Goal: Book appointment/travel/reservation

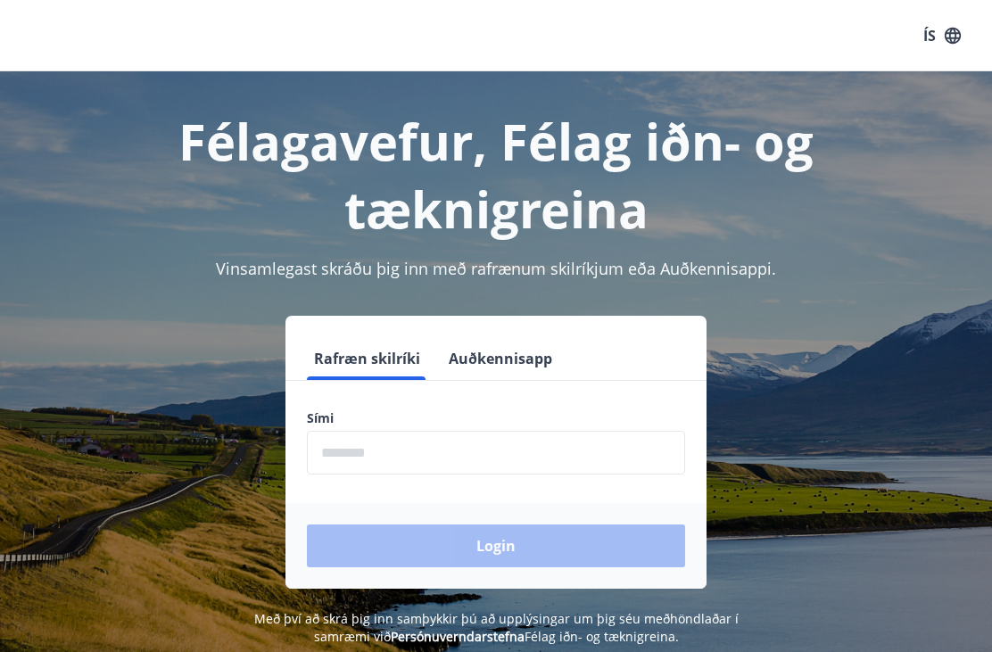
click at [443, 431] on input "phone" at bounding box center [496, 453] width 378 height 44
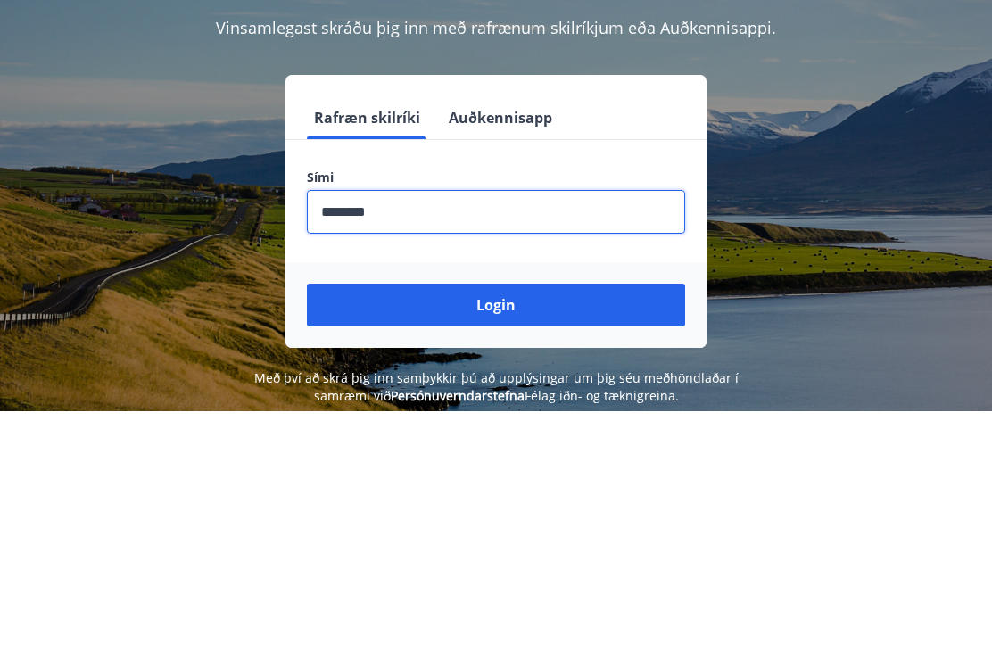
type input "********"
click at [497, 524] on button "Login" at bounding box center [496, 545] width 378 height 43
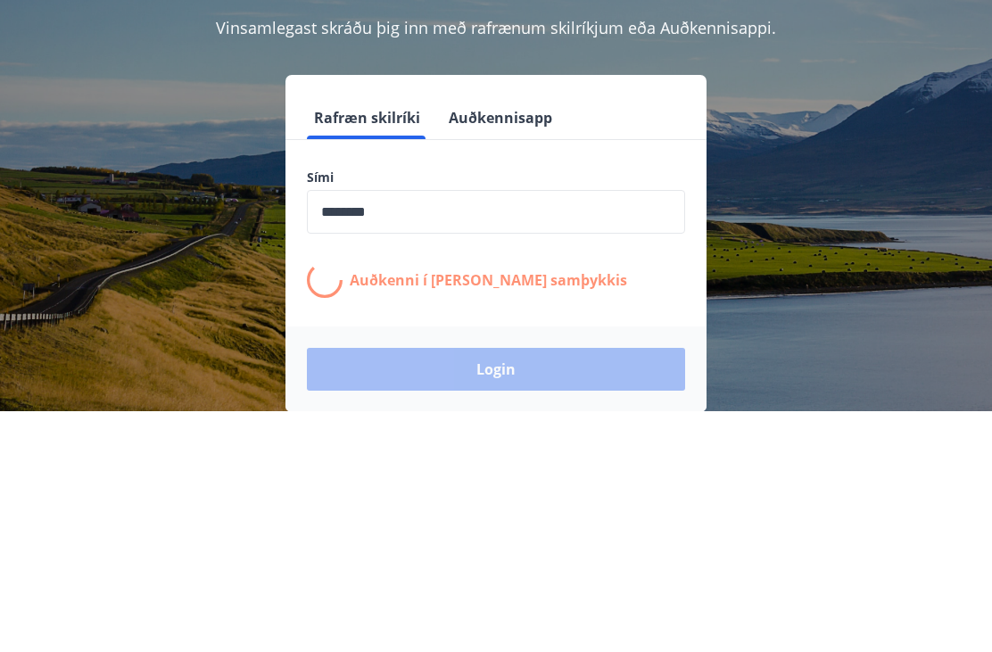
scroll to position [241, 0]
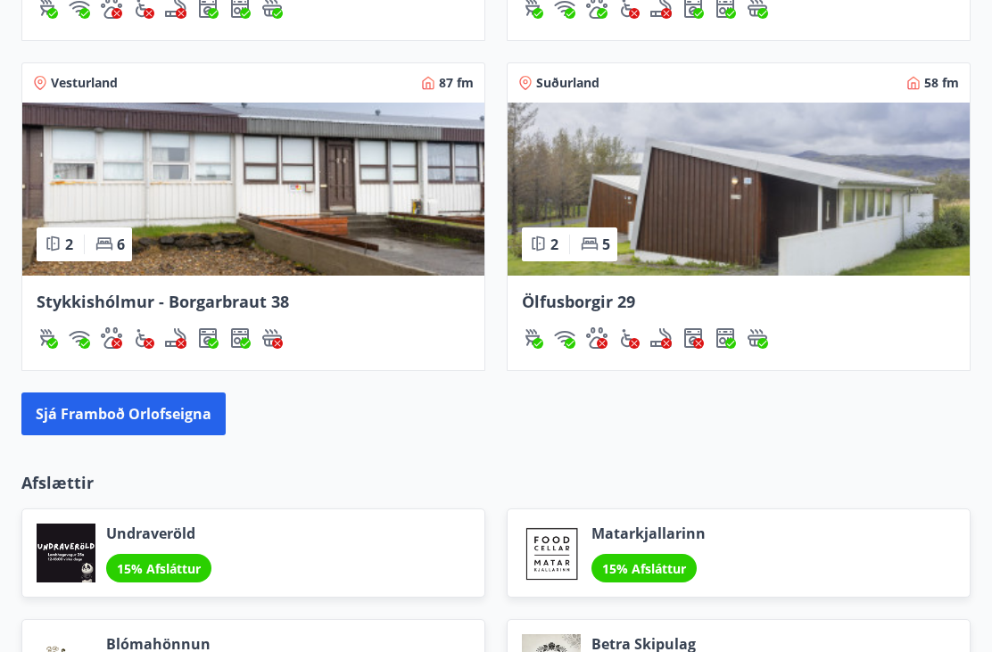
scroll to position [1806, 0]
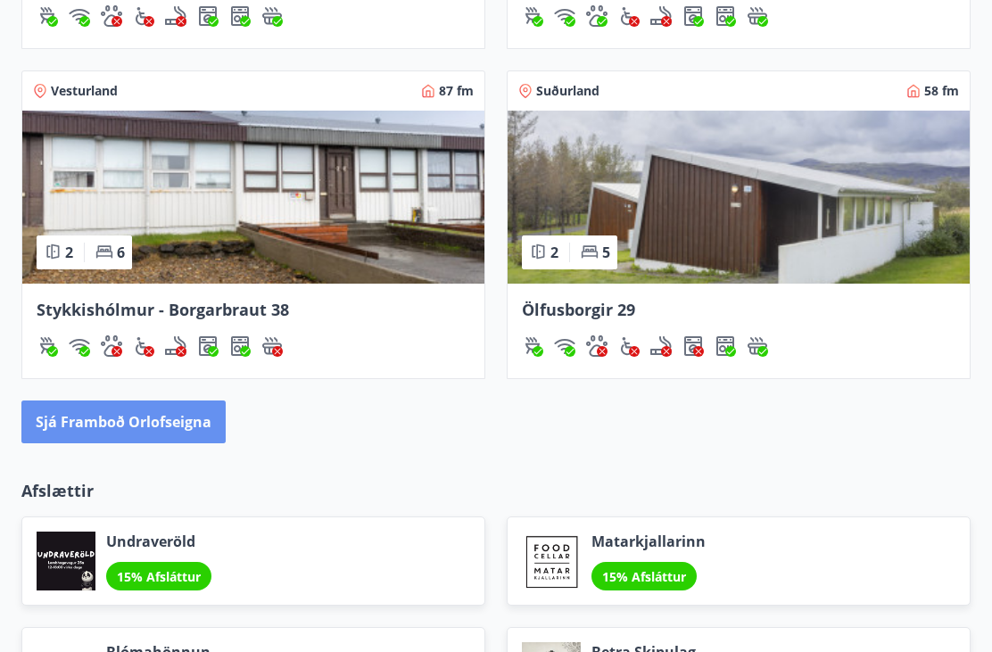
click at [205, 417] on button "Sjá framboð orlofseigna" at bounding box center [123, 422] width 204 height 43
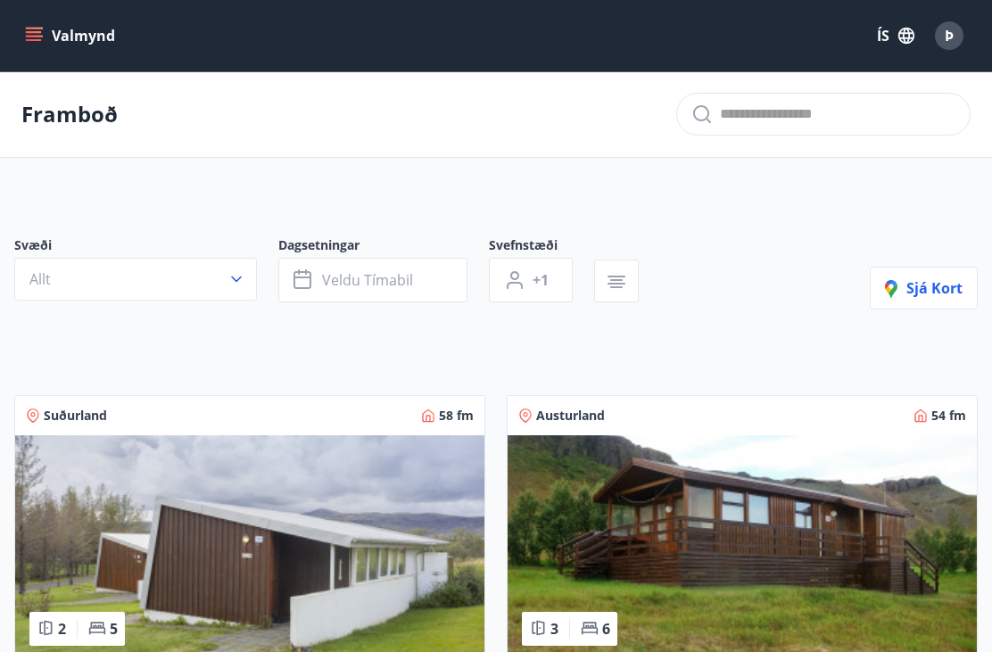
click at [234, 277] on icon "button" at bounding box center [236, 279] width 18 height 18
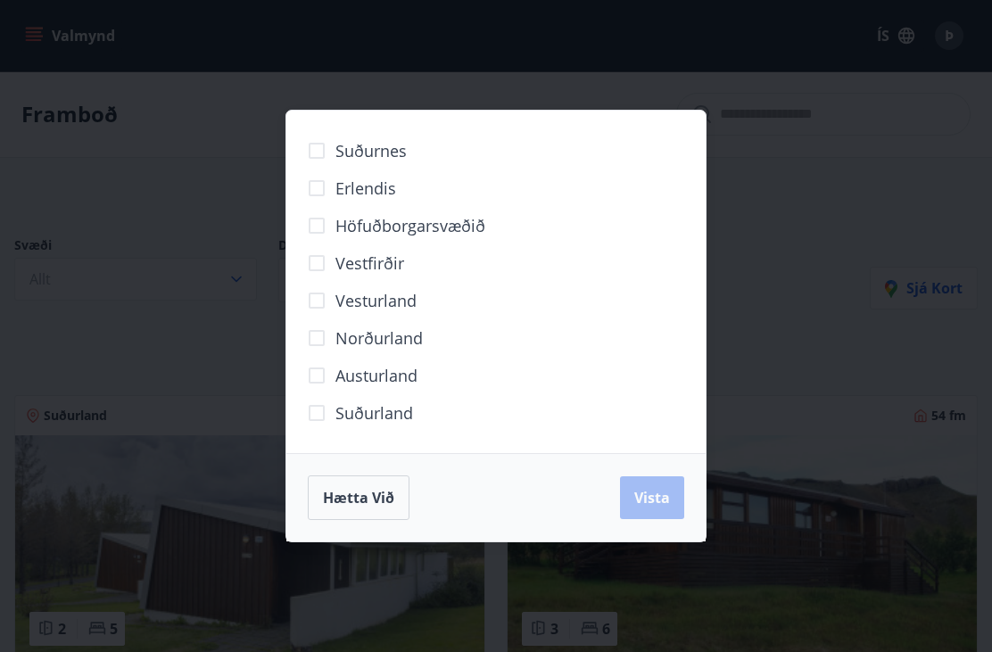
click at [376, 196] on span "Erlendis" at bounding box center [365, 188] width 61 height 23
click at [664, 506] on span "Vista" at bounding box center [652, 498] width 36 height 20
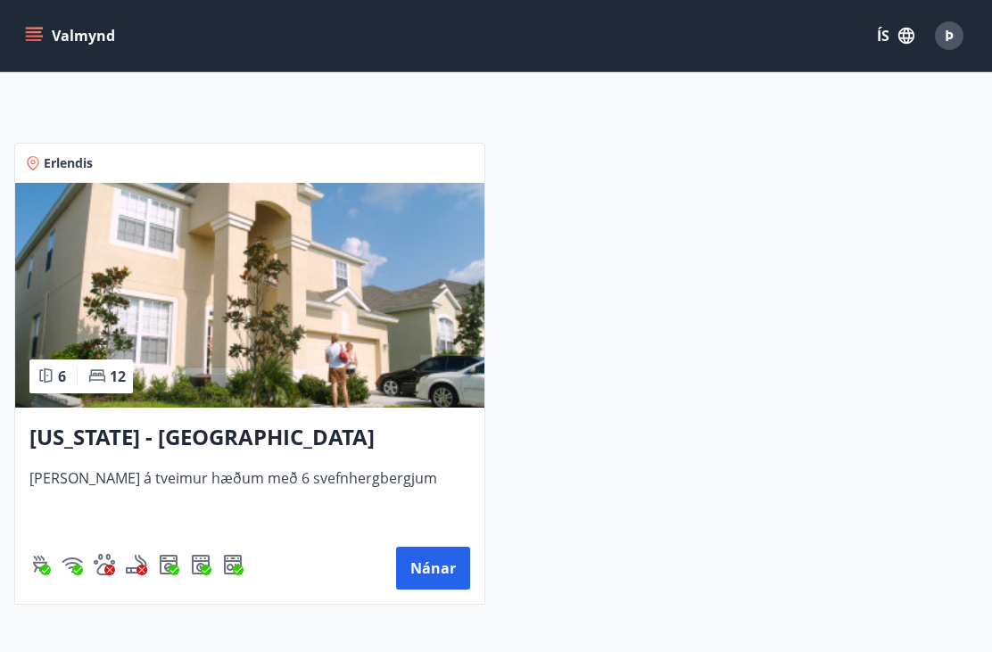
click at [455, 558] on button "Nánar" at bounding box center [433, 568] width 74 height 43
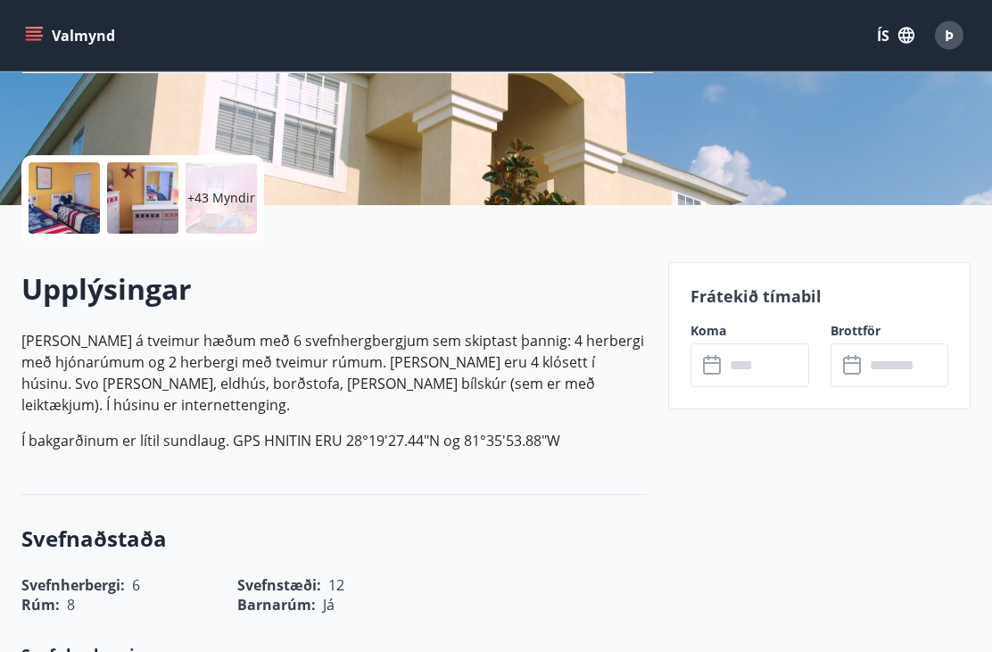
click at [753, 376] on input "text" at bounding box center [766, 366] width 84 height 44
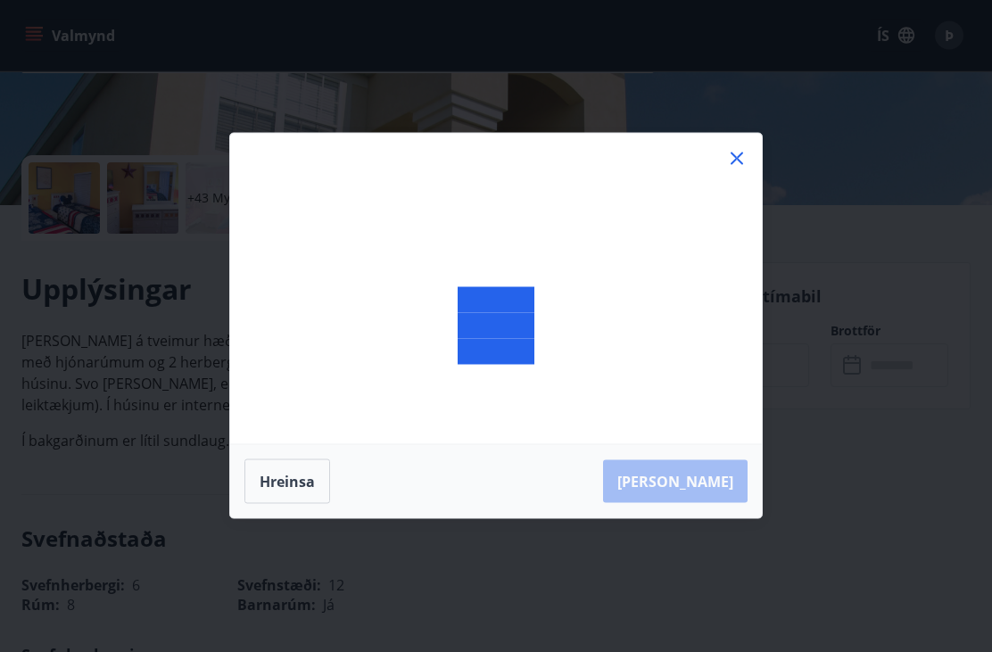
scroll to position [330, 0]
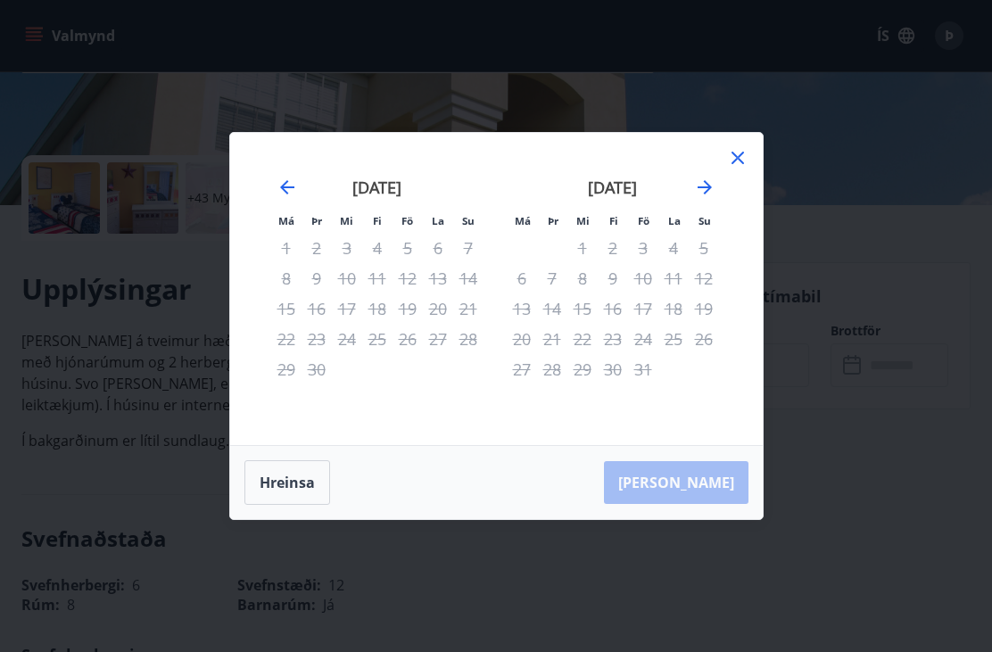
click at [706, 194] on icon "Move forward to switch to the next month." at bounding box center [705, 187] width 14 height 14
click at [706, 198] on icon "Move forward to switch to the next month." at bounding box center [704, 187] width 21 height 21
click at [705, 194] on icon "Move forward to switch to the next month." at bounding box center [705, 187] width 14 height 14
click at [709, 194] on icon "Move forward to switch to the next month." at bounding box center [705, 187] width 14 height 14
click at [706, 198] on icon "Move forward to switch to the next month." at bounding box center [704, 187] width 21 height 21
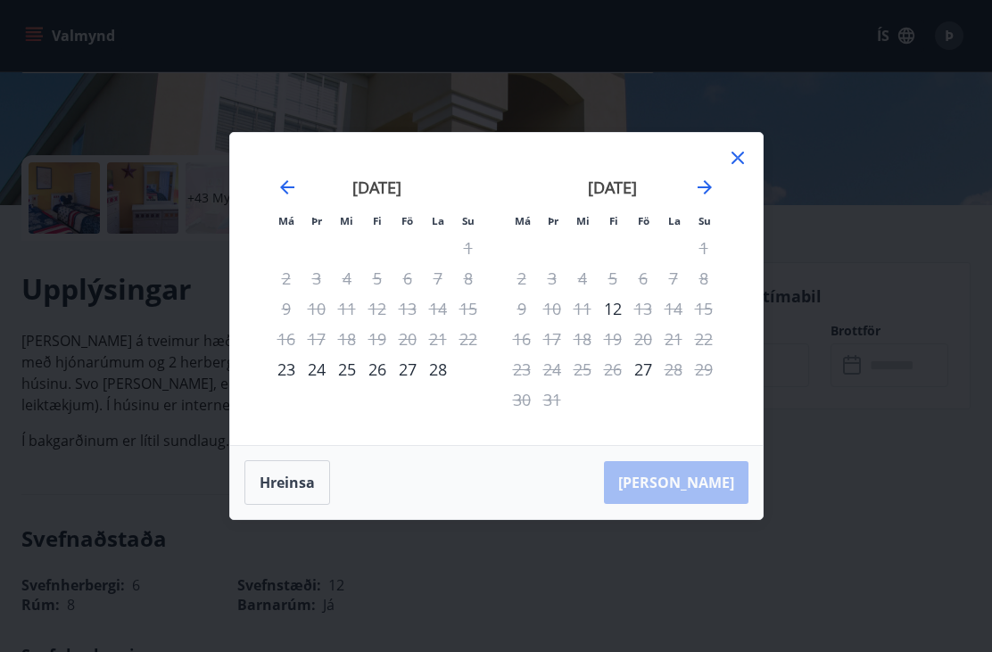
click at [712, 198] on icon "Move forward to switch to the next month." at bounding box center [704, 187] width 21 height 21
click at [714, 198] on icon "Move forward to switch to the next month." at bounding box center [704, 187] width 21 height 21
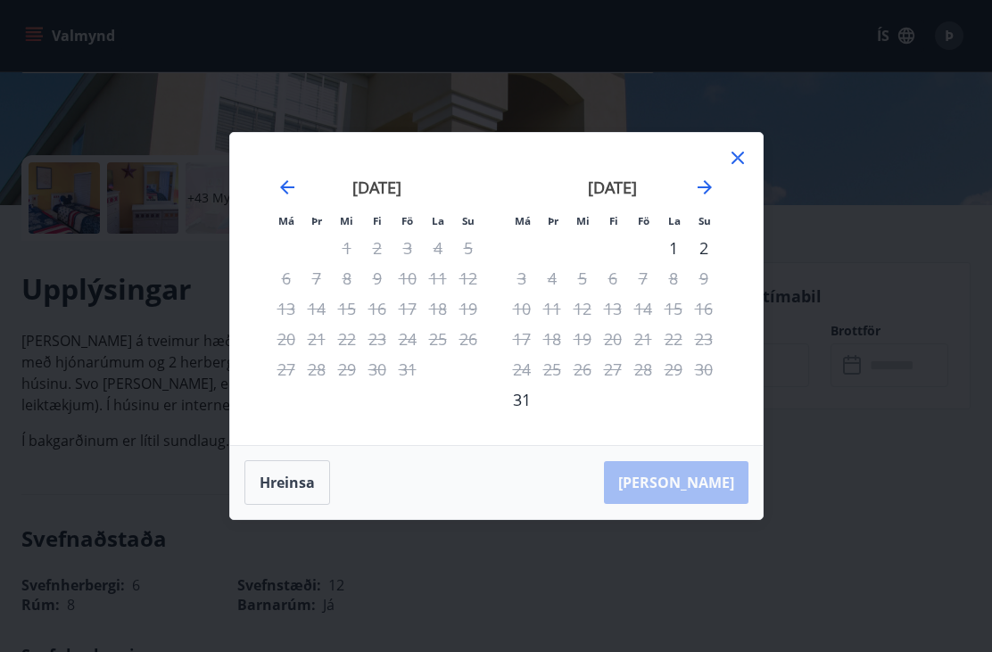
click at [714, 198] on icon "Move forward to switch to the next month." at bounding box center [704, 187] width 21 height 21
click at [704, 194] on icon "Move forward to switch to the next month." at bounding box center [705, 187] width 14 height 14
click at [708, 198] on icon "Move forward to switch to the next month." at bounding box center [704, 187] width 21 height 21
click at [709, 198] on icon "Move forward to switch to the next month." at bounding box center [704, 187] width 21 height 21
click at [713, 198] on icon "Move forward to switch to the next month." at bounding box center [704, 187] width 21 height 21
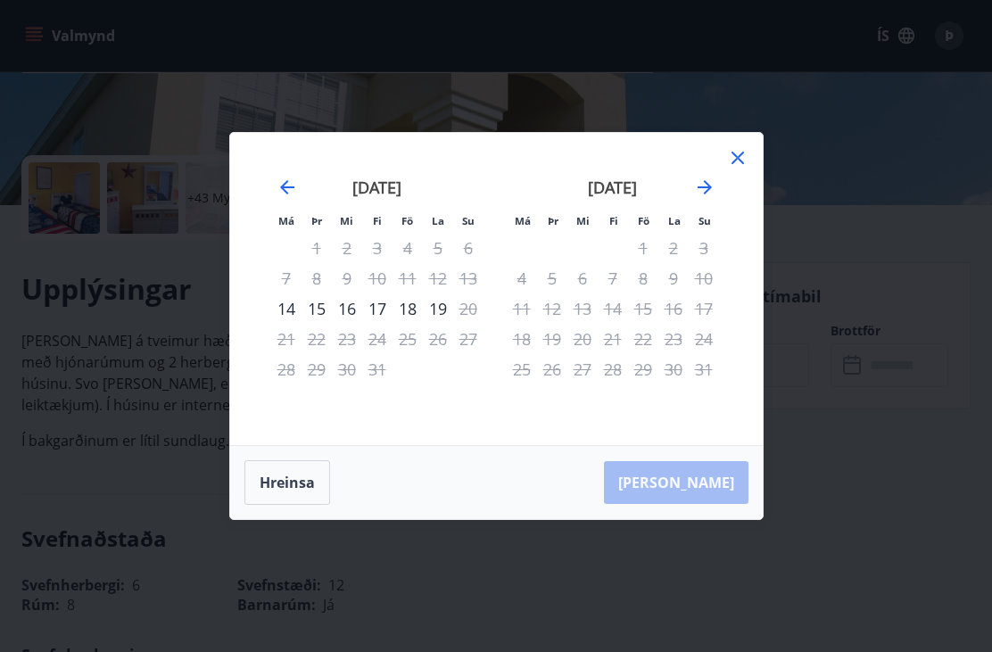
click at [710, 198] on icon "Move forward to switch to the next month." at bounding box center [704, 187] width 21 height 21
click at [714, 198] on icon "Move forward to switch to the next month." at bounding box center [704, 187] width 21 height 21
click at [712, 198] on icon "Move forward to switch to the next month." at bounding box center [704, 187] width 21 height 21
click at [714, 198] on icon "Move forward to switch to the next month." at bounding box center [704, 187] width 21 height 21
click at [722, 212] on div "[DATE] 1 2 3 4 5 6 7 8 9 10 11 12 13 14 15 16 17 18 19 20 21 22 23 24 25 26 27 …" at bounding box center [612, 300] width 235 height 293
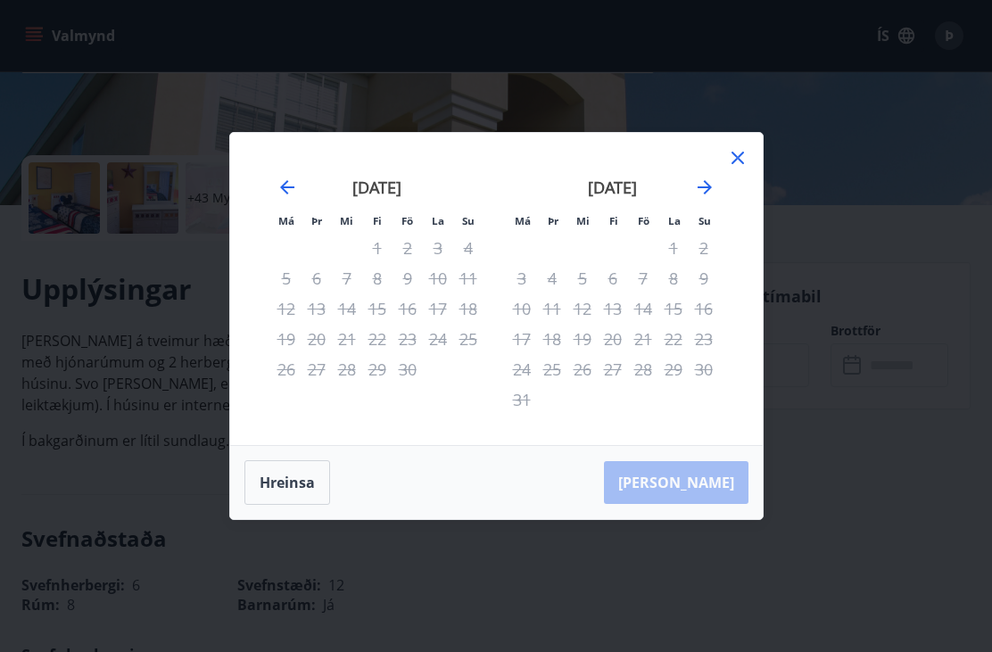
click at [723, 207] on div "[DATE] 1 2 3 4 5 6 7 8 9 10 11 12 13 14 15 16 17 18 19 20 21 22 23 24 25 26 27 …" at bounding box center [612, 300] width 235 height 293
click at [724, 208] on div "[DATE] 1 2 3 4 5 6 7 8 9 10 11 12 13 14 15 16 17 18 19 20 21 22 23 24 25 26 27 …" at bounding box center [612, 300] width 235 height 293
click at [713, 198] on icon "Move forward to switch to the next month." at bounding box center [704, 187] width 21 height 21
click at [710, 194] on icon "Move forward to switch to the next month." at bounding box center [705, 187] width 14 height 14
click at [709, 194] on icon "Move forward to switch to the next month." at bounding box center [705, 187] width 14 height 14
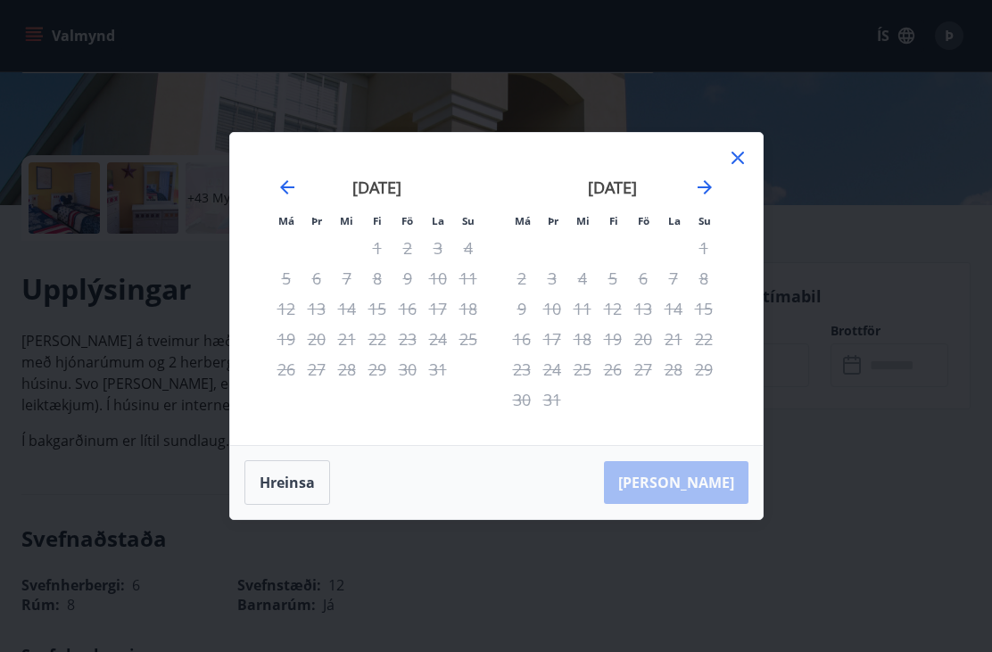
click at [712, 198] on icon "Move forward to switch to the next month." at bounding box center [704, 187] width 21 height 21
click at [710, 194] on icon "Move forward to switch to the next month." at bounding box center [705, 187] width 14 height 14
click at [709, 194] on icon "Move forward to switch to the next month." at bounding box center [705, 187] width 14 height 14
click at [710, 194] on icon "Move forward to switch to the next month." at bounding box center [705, 187] width 14 height 14
click at [707, 198] on icon "Move forward to switch to the next month." at bounding box center [704, 187] width 21 height 21
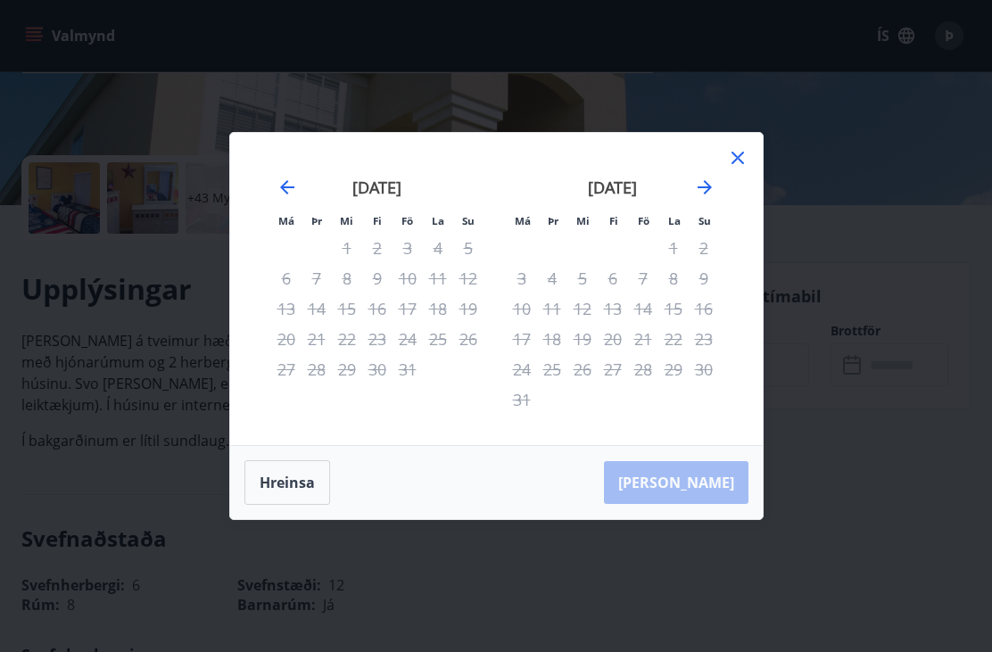
click at [708, 194] on icon "Move forward to switch to the next month." at bounding box center [705, 187] width 14 height 14
click at [711, 198] on icon "Move forward to switch to the next month." at bounding box center [704, 187] width 21 height 21
click at [712, 198] on icon "Move forward to switch to the next month." at bounding box center [704, 187] width 21 height 21
click at [714, 198] on icon "Move forward to switch to the next month." at bounding box center [704, 187] width 21 height 21
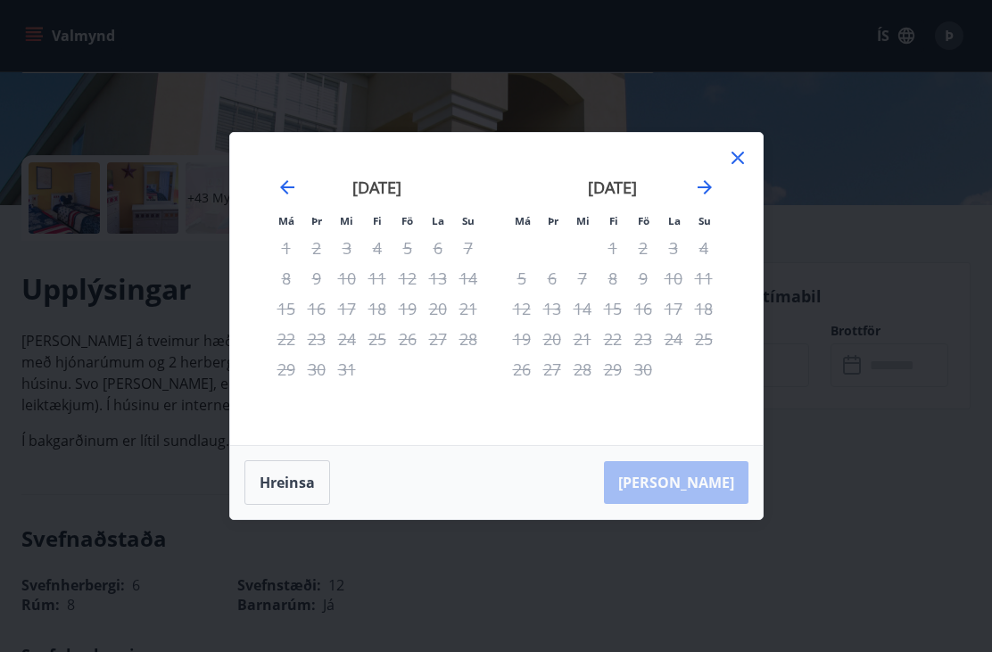
click at [753, 180] on div "Má Þr Mi Fi Fö La Su Má Þr Mi Fi Fö La Su [DATE] 1 2 3 4 5 6 7 8 9 10 11 12 13 …" at bounding box center [496, 289] width 533 height 312
click at [737, 169] on icon at bounding box center [737, 157] width 21 height 21
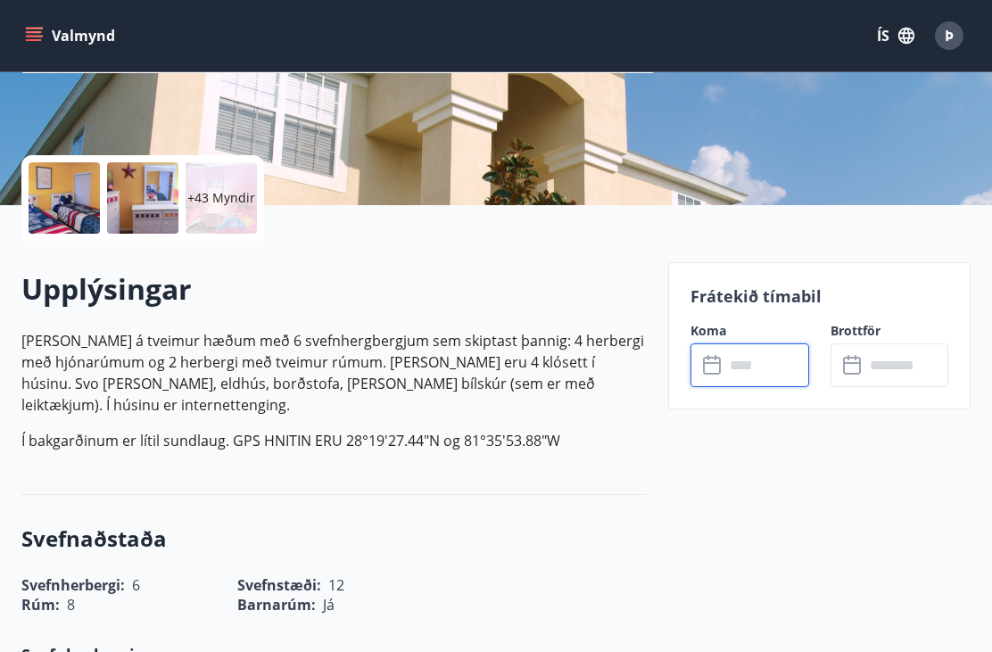
click at [229, 200] on p "+43 Myndir" at bounding box center [221, 198] width 68 height 18
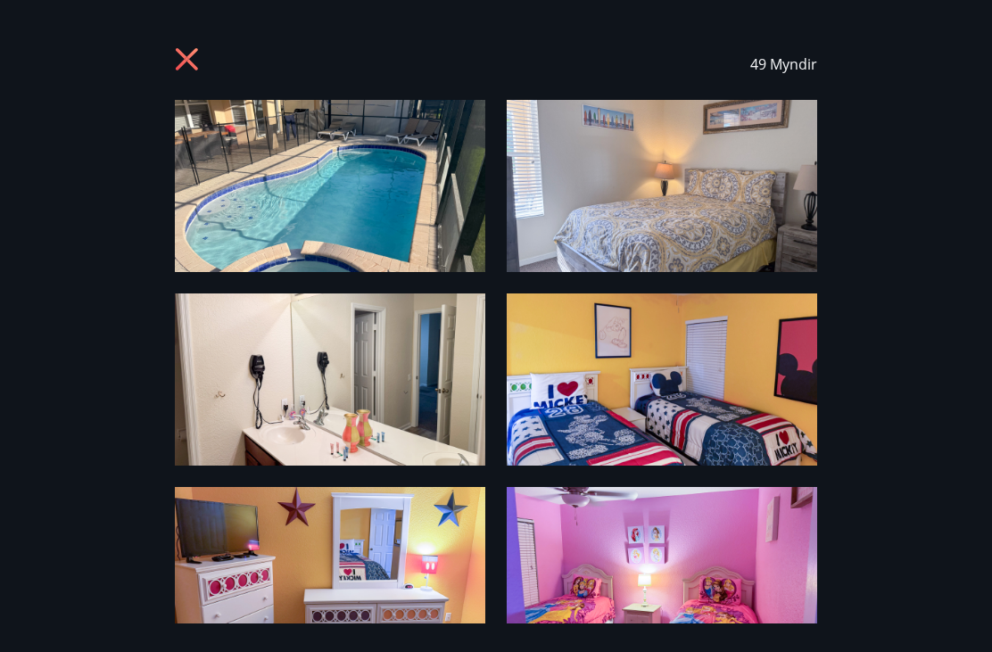
scroll to position [0, 0]
click at [186, 49] on icon at bounding box center [189, 61] width 29 height 29
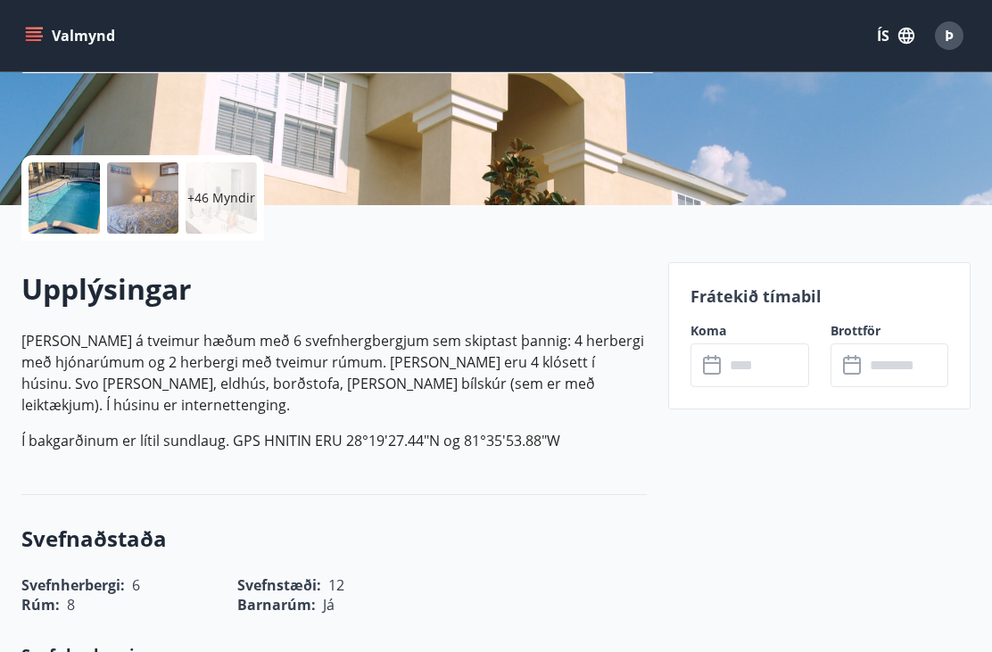
scroll to position [331, 0]
